Goal: Information Seeking & Learning: Learn about a topic

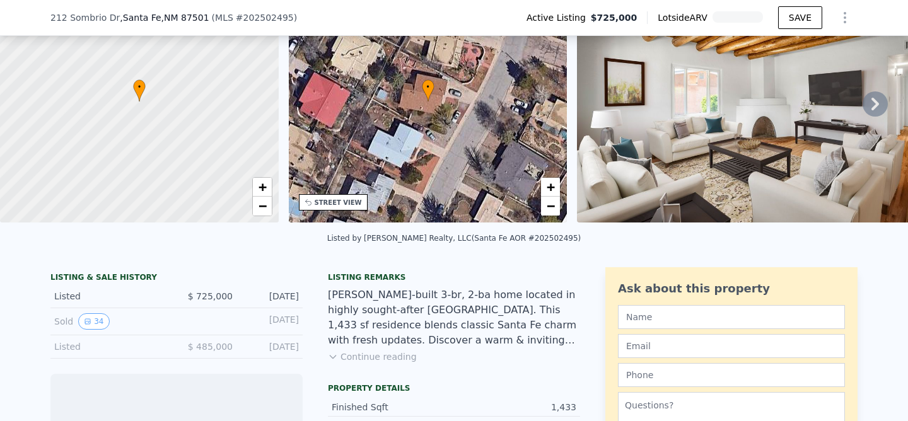
scroll to position [92, 0]
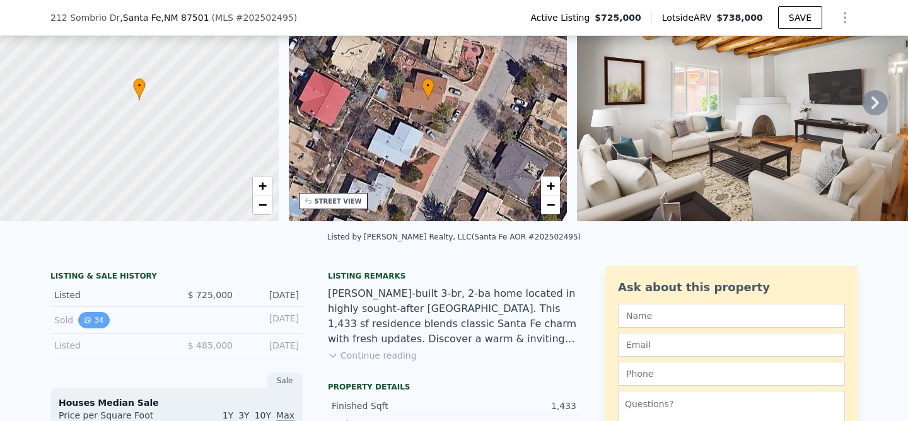
click at [101, 319] on button "34" at bounding box center [93, 320] width 31 height 16
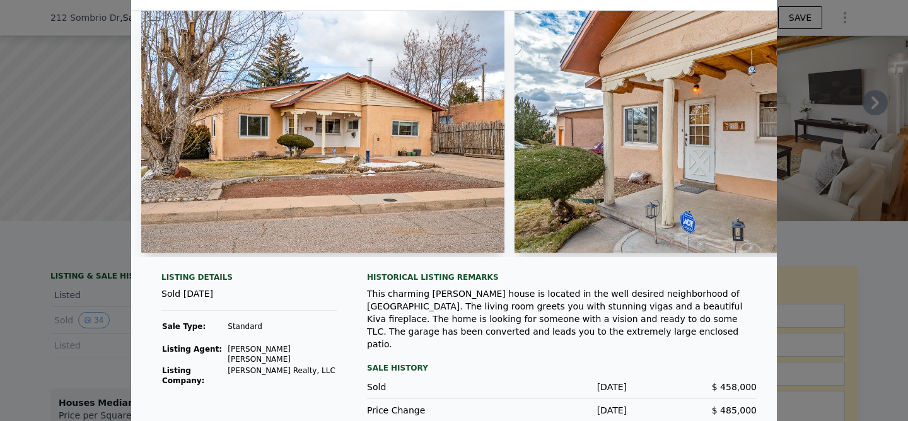
scroll to position [42, 0]
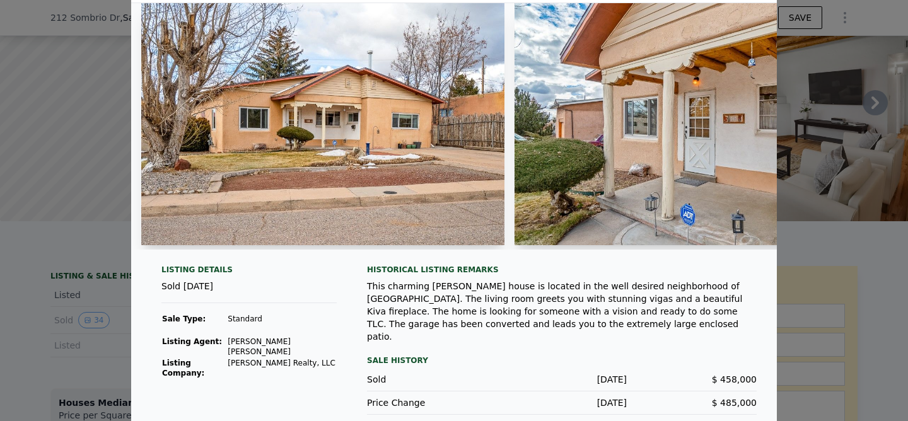
click at [38, 348] on div at bounding box center [454, 210] width 908 height 421
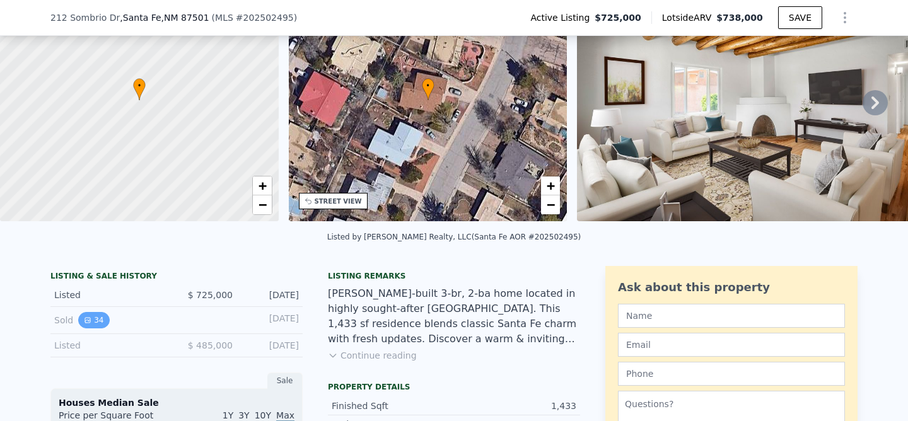
click at [93, 320] on button "34" at bounding box center [93, 320] width 31 height 16
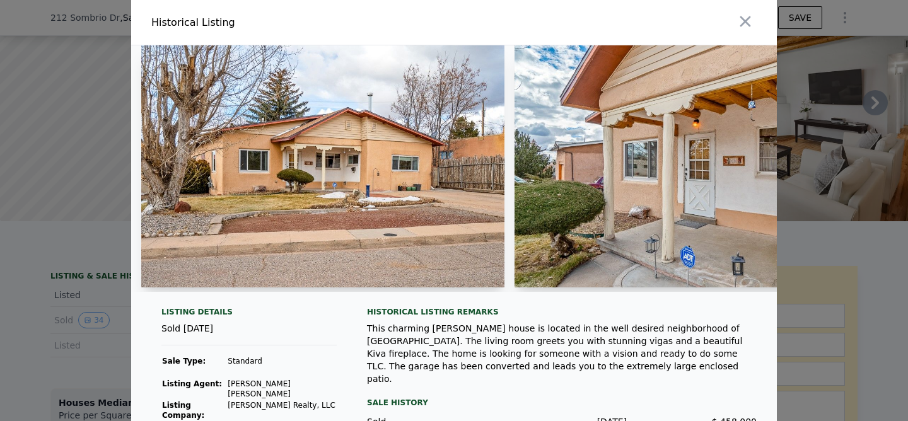
click at [50, 317] on div at bounding box center [454, 210] width 908 height 421
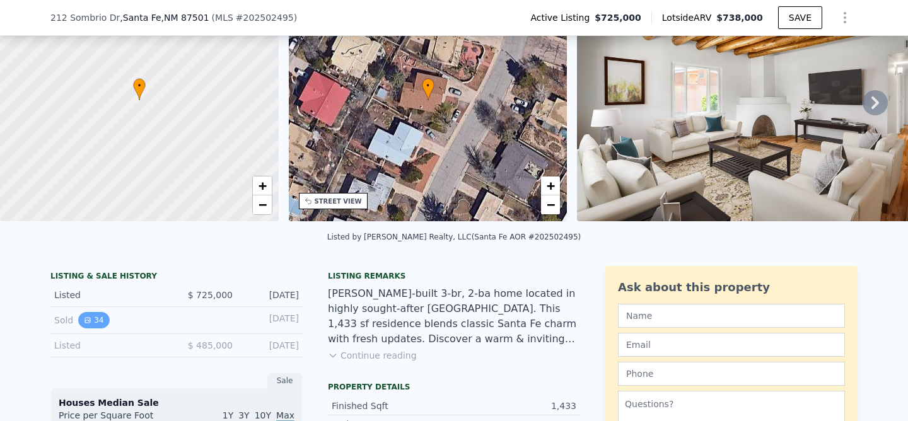
click at [93, 315] on button "34" at bounding box center [93, 320] width 31 height 16
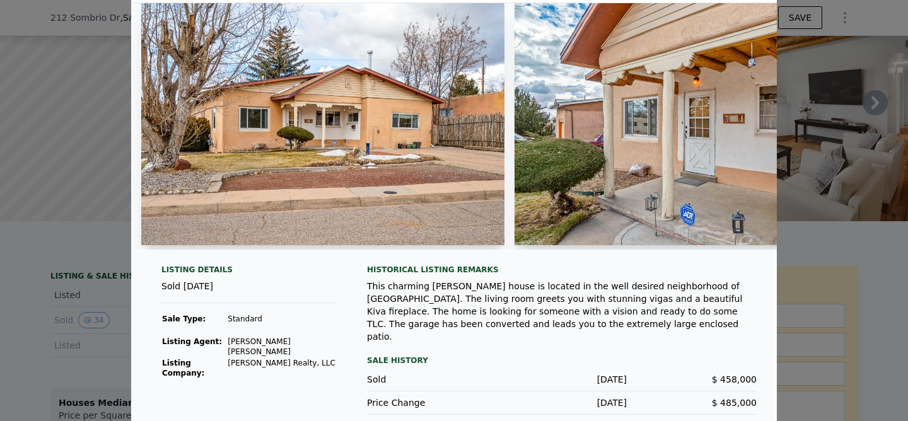
click at [311, 163] on img at bounding box center [322, 124] width 363 height 242
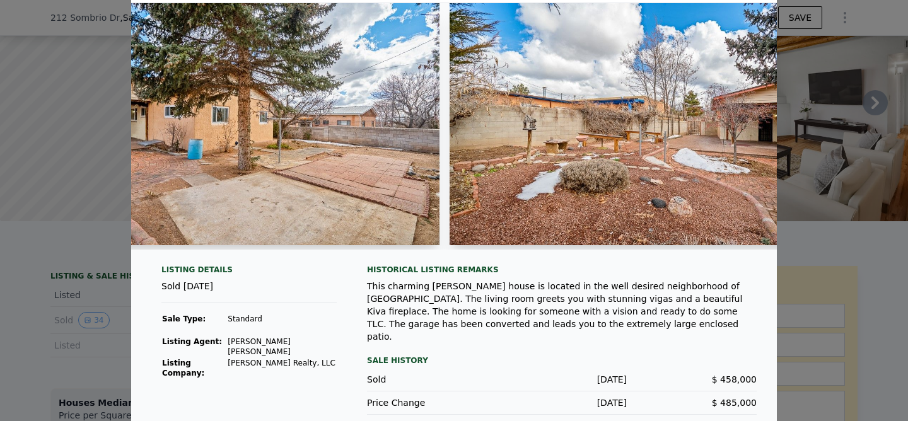
drag, startPoint x: 373, startPoint y: 365, endPoint x: 398, endPoint y: 368, distance: 25.4
click at [375, 373] on div "Sold" at bounding box center [432, 379] width 130 height 13
click at [403, 392] on div "Price Change [DATE] $ 485,000" at bounding box center [562, 403] width 390 height 23
click at [23, 363] on div at bounding box center [454, 210] width 908 height 421
